Goal: Find specific page/section: Find specific page/section

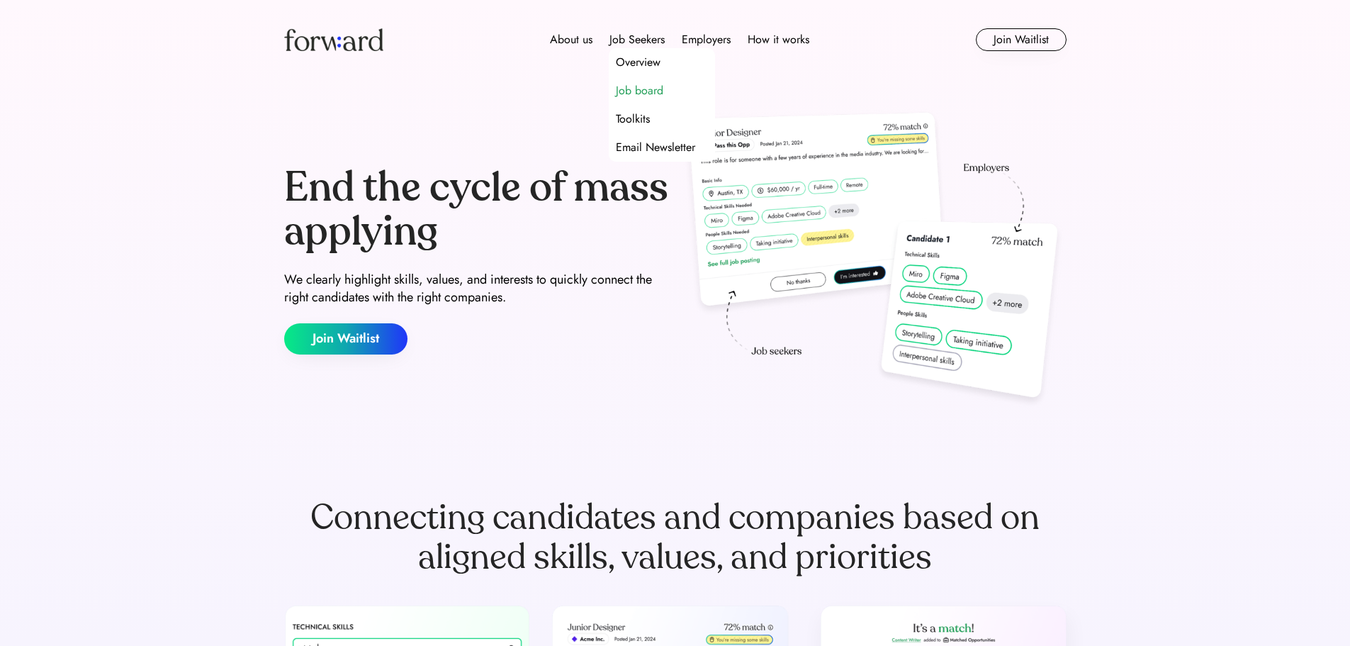
click at [647, 94] on div "Job board" at bounding box center [639, 90] width 47 height 17
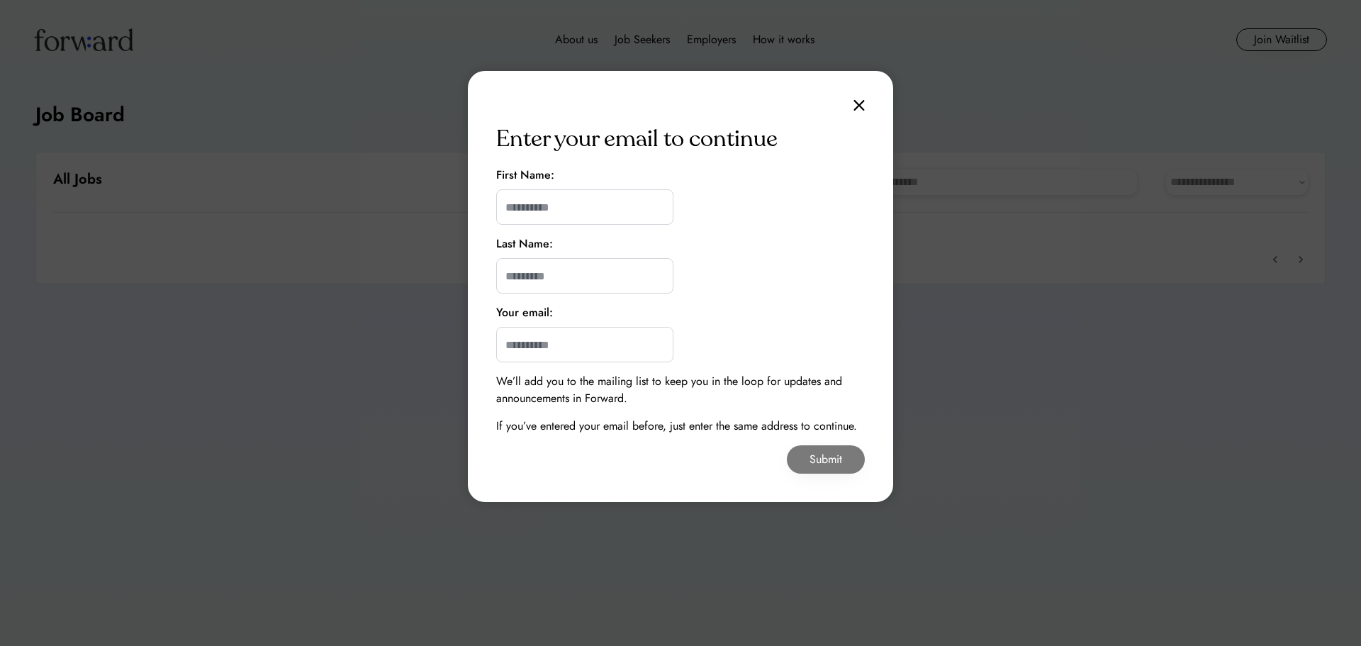
click at [865, 107] on div "Enter your email to continue First Name: Last Name: Your email: We’ll add you t…" at bounding box center [680, 286] width 425 height 431
click at [860, 107] on img at bounding box center [858, 105] width 11 height 12
